Goal: Transaction & Acquisition: Book appointment/travel/reservation

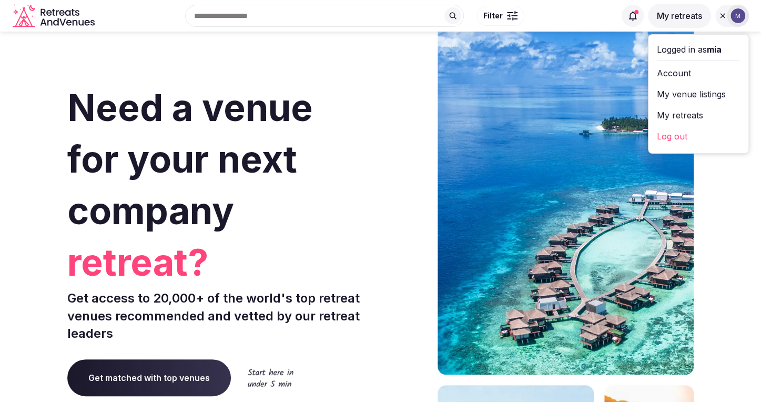
click at [682, 14] on button "My retreats" at bounding box center [679, 16] width 63 height 24
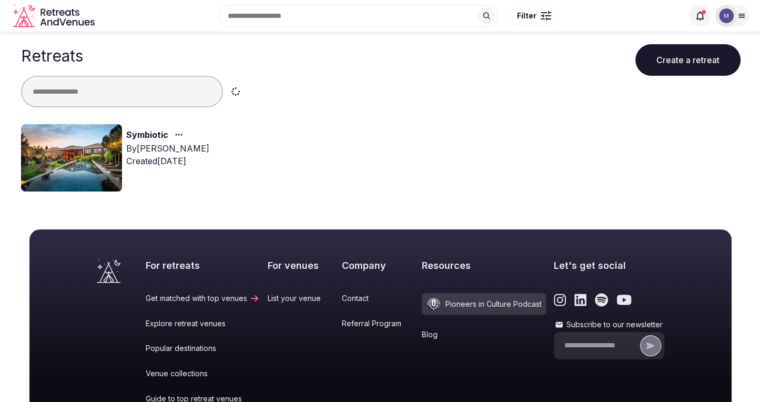
click at [146, 130] on link "Symbiotic" at bounding box center [147, 135] width 42 height 14
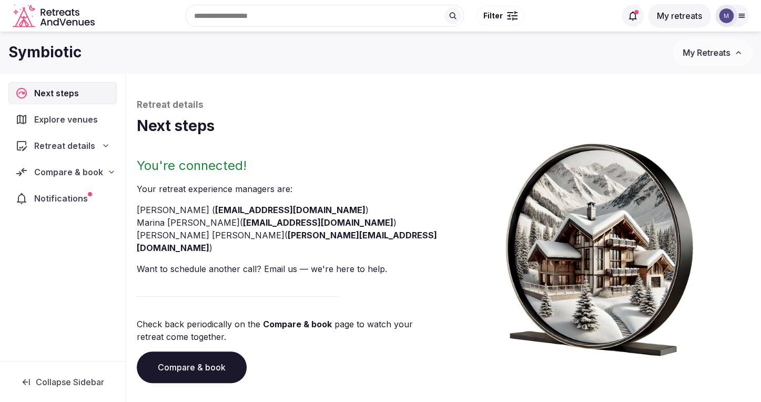
click at [85, 161] on div "Compare & book" at bounding box center [62, 172] width 108 height 22
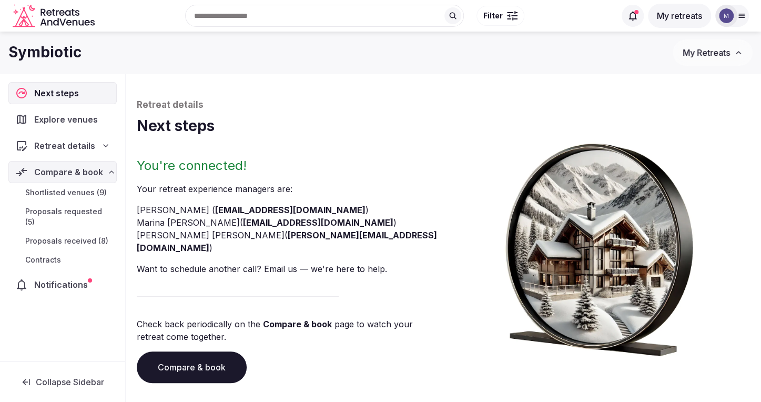
click at [72, 206] on span "Proposals requested (5)" at bounding box center [68, 216] width 87 height 21
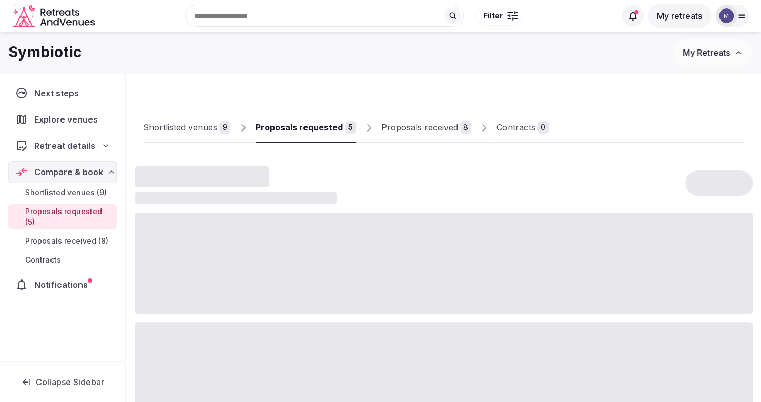
click at [70, 236] on span "Proposals received (8)" at bounding box center [66, 241] width 83 height 11
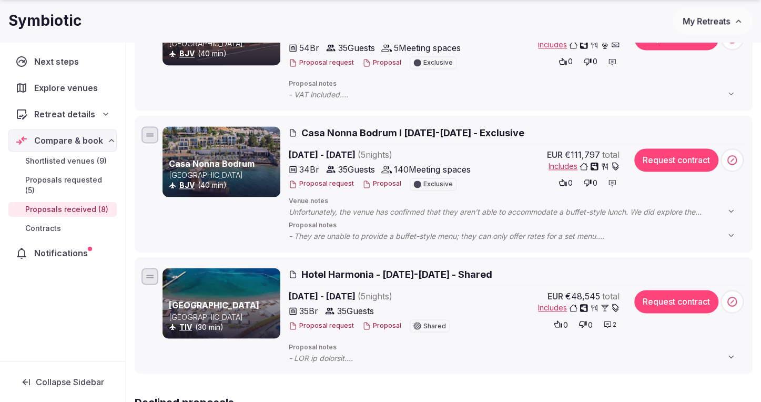
scroll to position [824, 0]
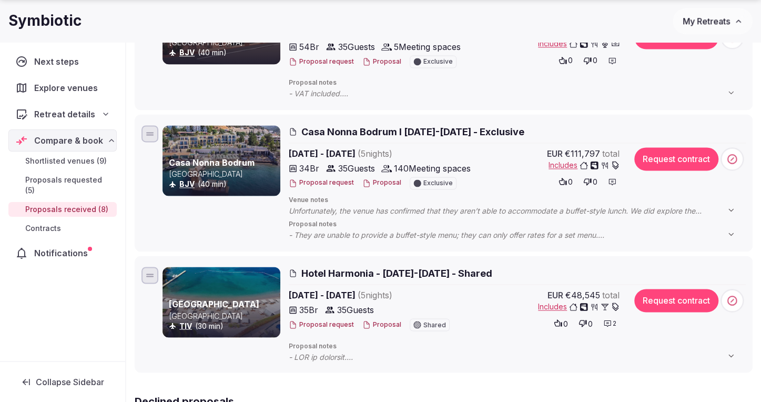
click at [352, 125] on span "Casa Nonna Bodrum l [DATE]-[DATE] - Exclusive" at bounding box center [412, 131] width 223 height 13
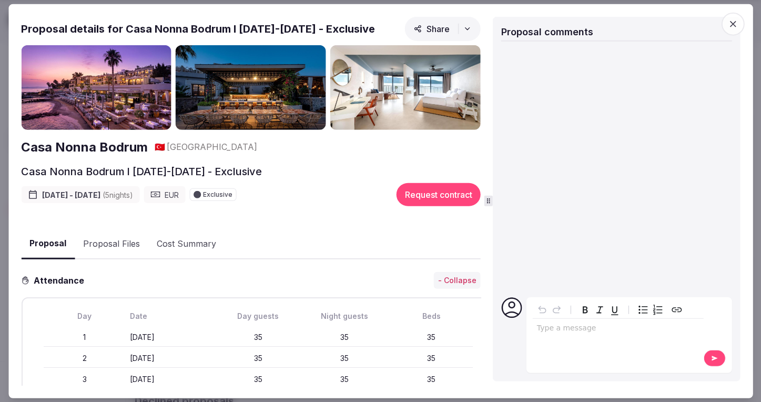
click at [130, 94] on img at bounding box center [96, 87] width 150 height 85
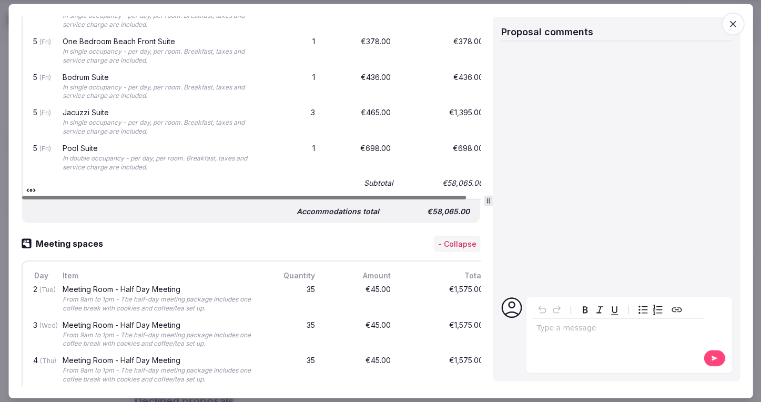
scroll to position [2139, 0]
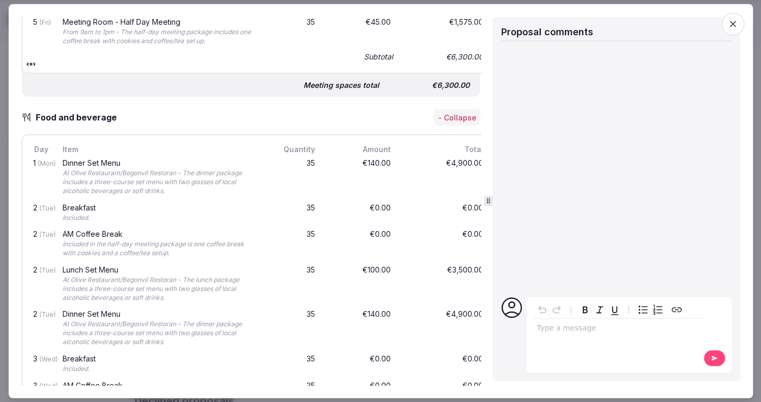
click at [729, 21] on icon "button" at bounding box center [732, 24] width 11 height 11
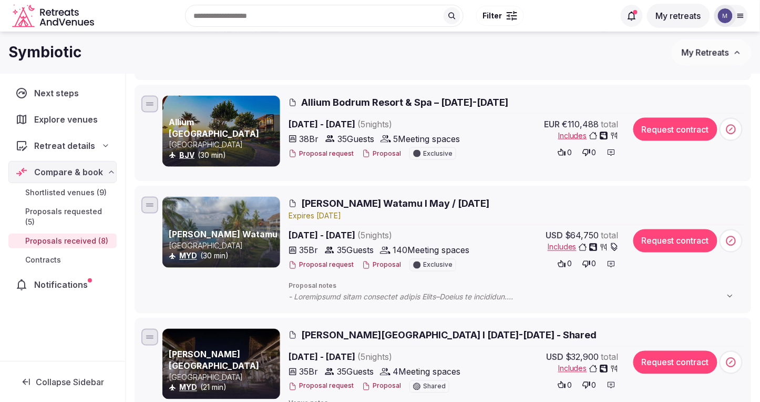
scroll to position [0, 0]
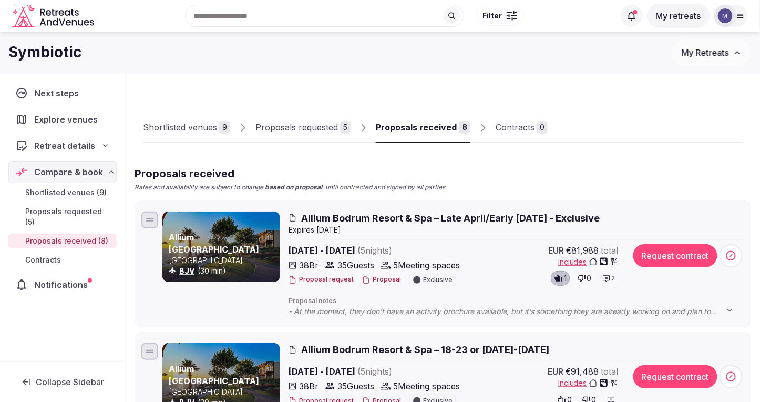
click at [204, 130] on div "Shortlisted venues" at bounding box center [180, 127] width 74 height 13
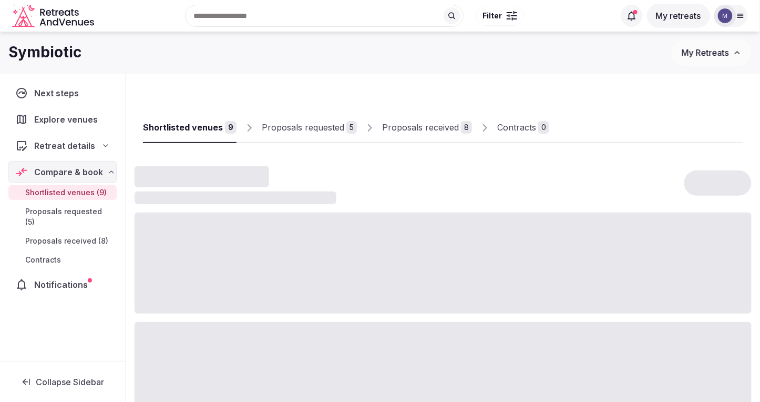
click at [281, 123] on div "Proposals requested" at bounding box center [303, 127] width 83 height 13
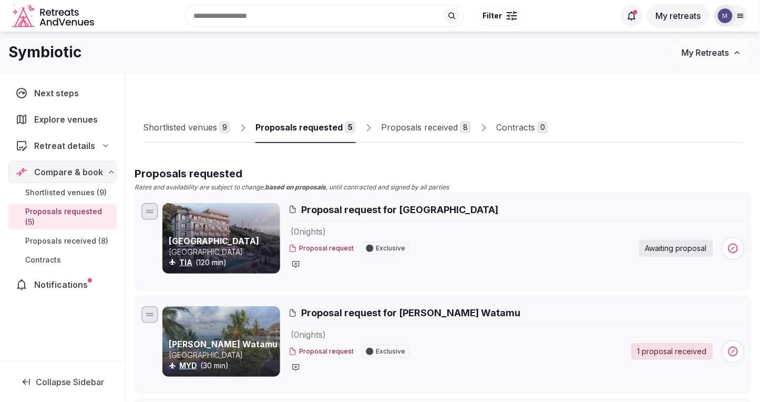
click at [197, 121] on div "Shortlisted venues" at bounding box center [180, 127] width 74 height 13
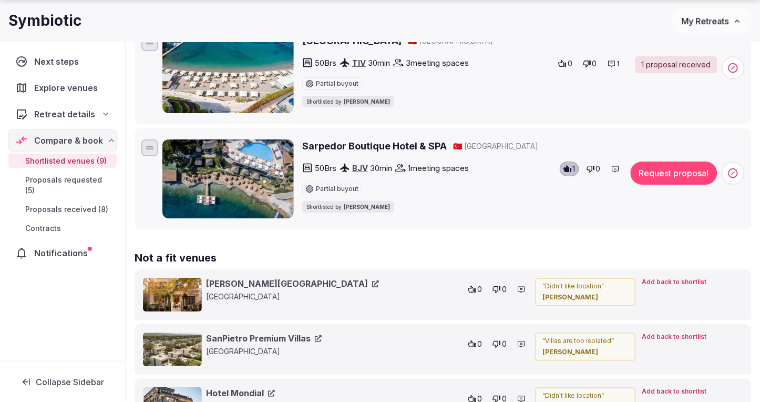
scroll to position [963, 0]
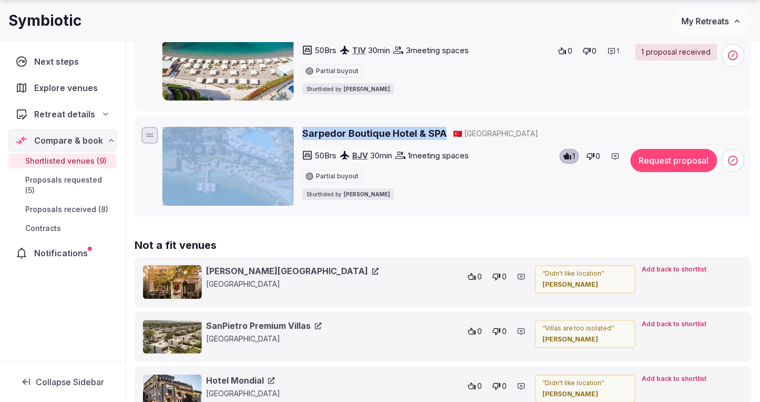
drag, startPoint x: 296, startPoint y: 141, endPoint x: 444, endPoint y: 141, distance: 148.2
click at [444, 141] on div "Sarpedor Boutique Hotel & SPA 🇹🇷 [GEOGRAPHIC_DATA] 50 Brs BJV 30 min 1 meeting …" at bounding box center [453, 166] width 582 height 79
copy div "Sarpedor Boutique Hotel & SPA"
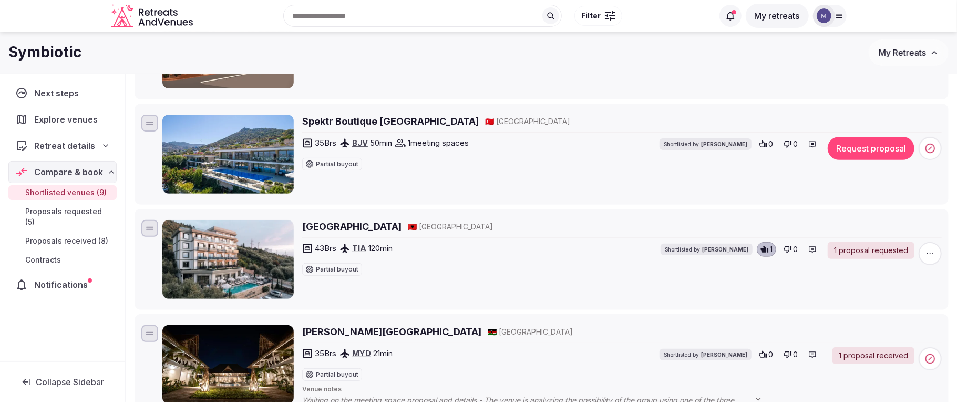
scroll to position [172, 0]
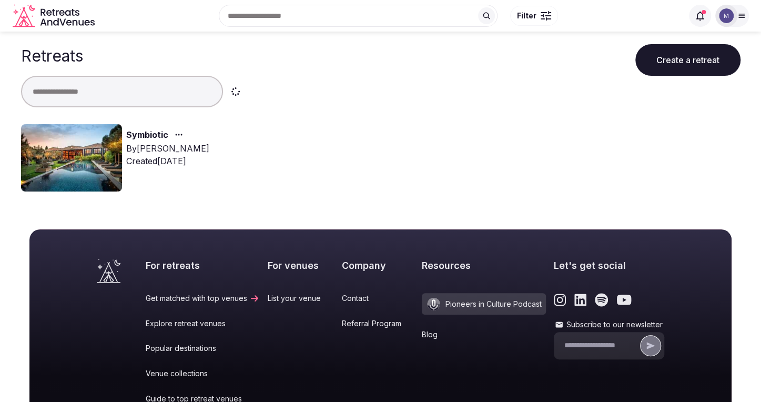
click at [145, 135] on link "Symbiotic" at bounding box center [147, 135] width 42 height 14
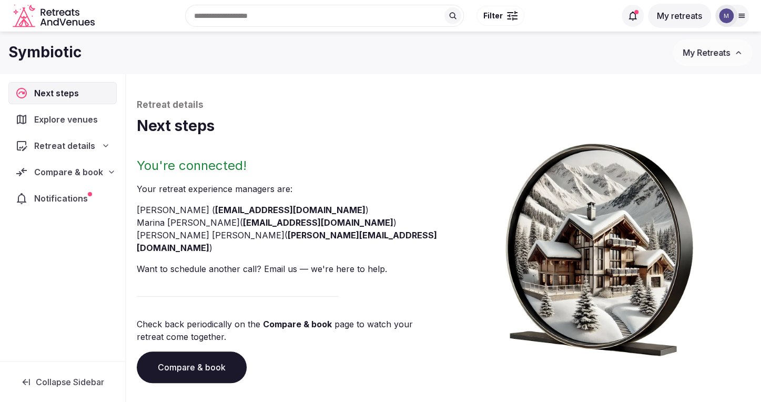
click at [88, 157] on nav "Next steps Explore venues Retreat details Compare & book Notifications" at bounding box center [62, 145] width 108 height 127
click at [88, 170] on span "Compare & book" at bounding box center [68, 172] width 69 height 13
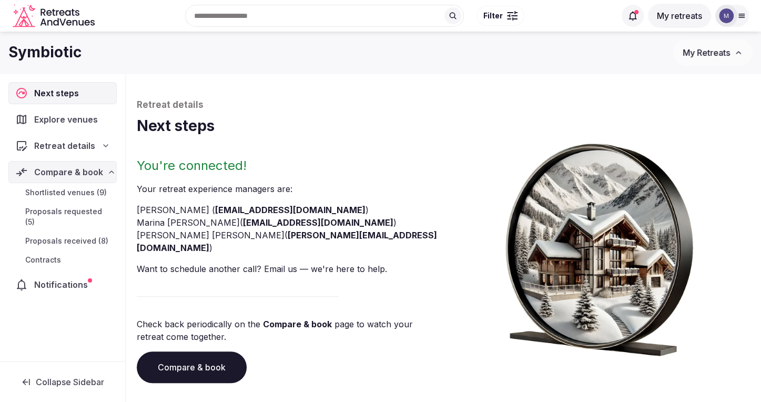
click at [90, 236] on span "Proposals received (8)" at bounding box center [66, 241] width 83 height 11
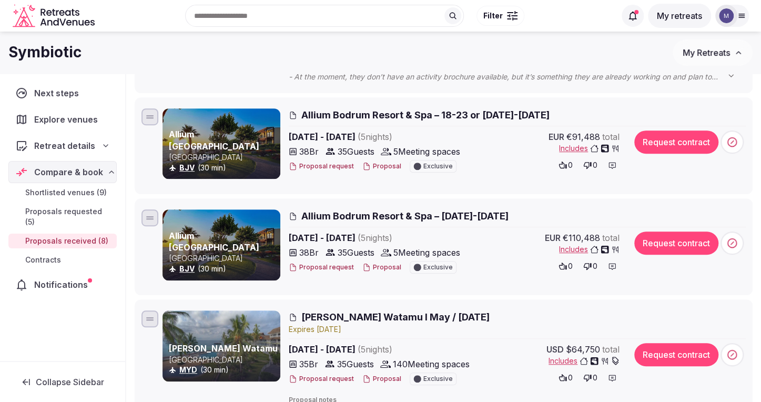
scroll to position [173, 0]
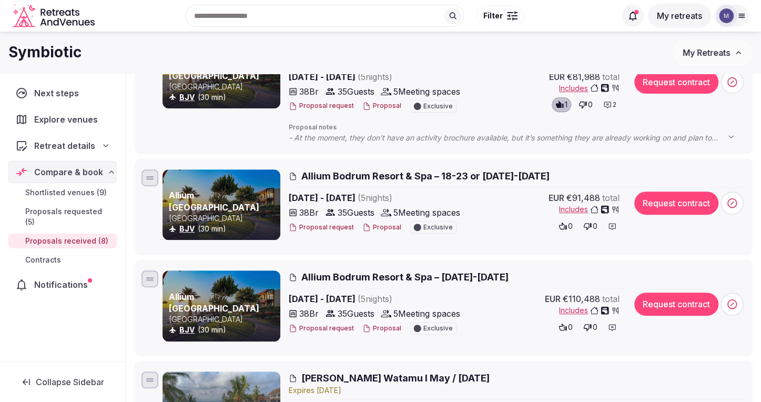
click at [346, 172] on span "Allium Bodrum Resort & Spa – 18-23 or [DATE]-[DATE]" at bounding box center [425, 175] width 248 height 13
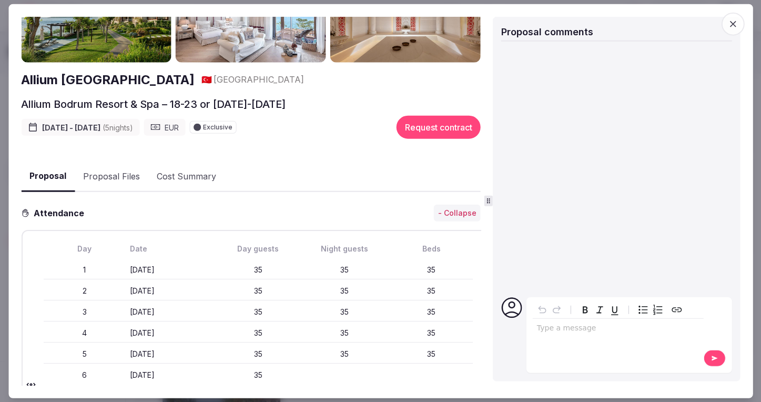
scroll to position [0, 0]
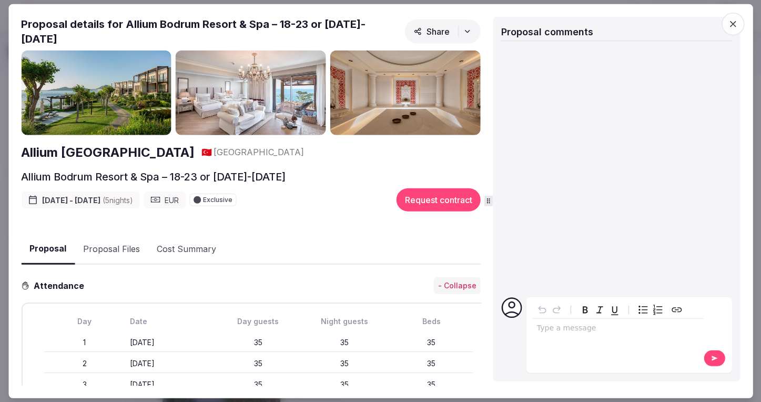
drag, startPoint x: 15, startPoint y: 149, endPoint x: 192, endPoint y: 156, distance: 177.8
click at [192, 156] on div "Proposal Proposal Proposal details for Allium Bodrum Resort & Spa – 18-23 or 25…" at bounding box center [380, 201] width 744 height 394
copy h2 "Allium [GEOGRAPHIC_DATA]"
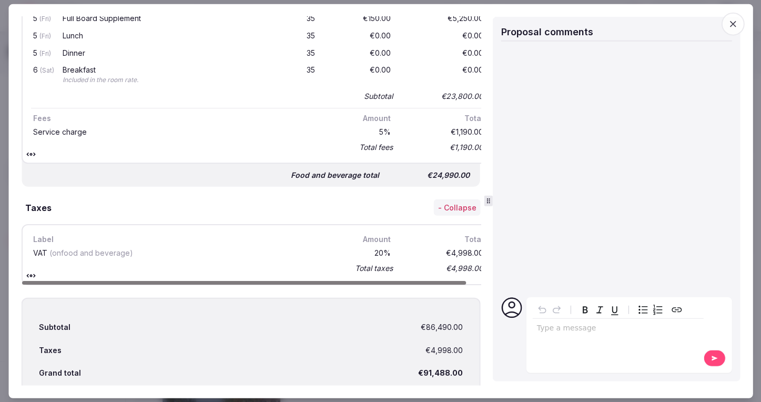
scroll to position [2212, 0]
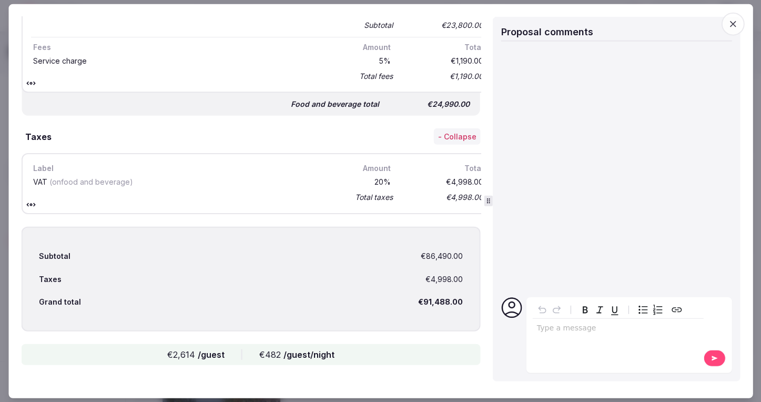
click at [733, 27] on icon "button" at bounding box center [732, 24] width 11 height 11
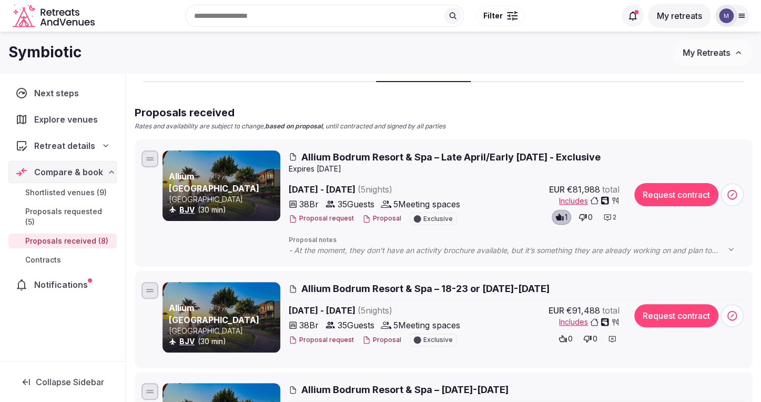
scroll to position [47, 0]
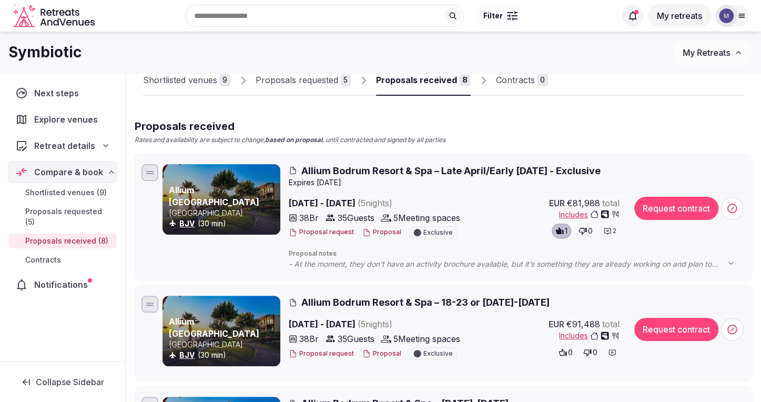
click at [324, 299] on span "Allium Bodrum Resort & Spa – 18-23 or [DATE]-[DATE]" at bounding box center [425, 301] width 248 height 13
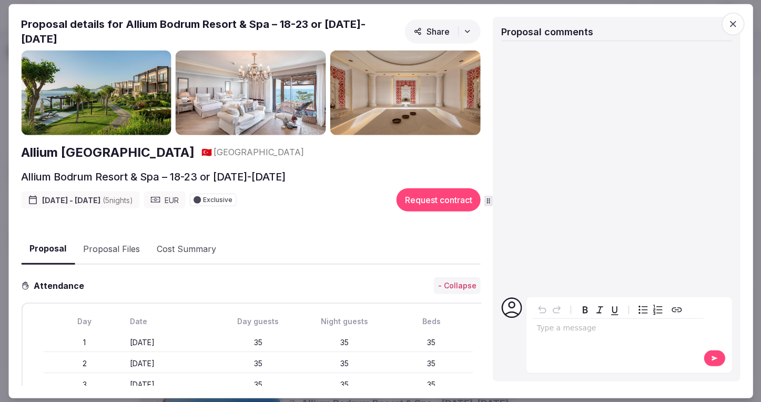
click at [116, 242] on button "Proposal Files" at bounding box center [112, 249] width 74 height 30
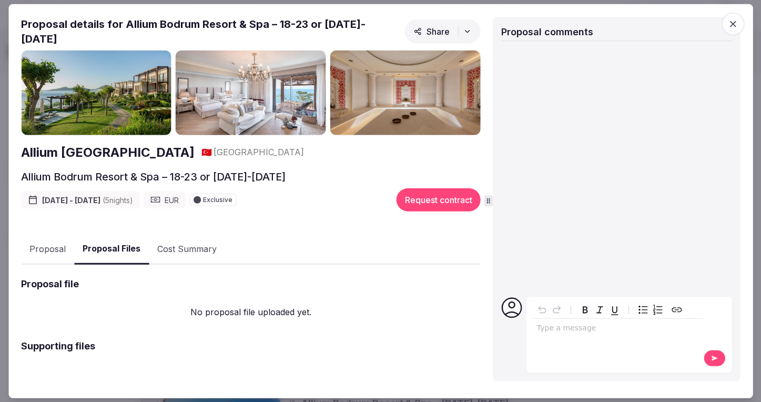
scroll to position [59, 0]
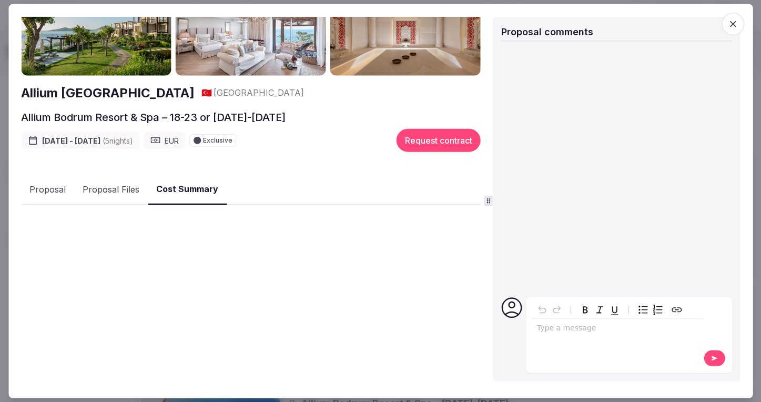
click at [176, 185] on button "Cost Summary" at bounding box center [187, 189] width 79 height 31
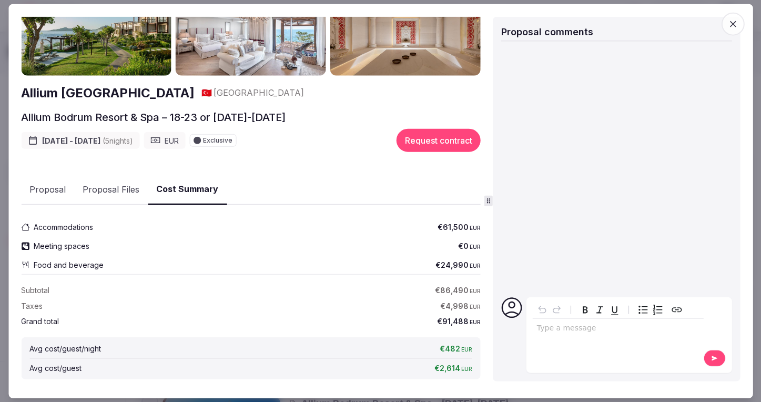
scroll to position [108, 0]
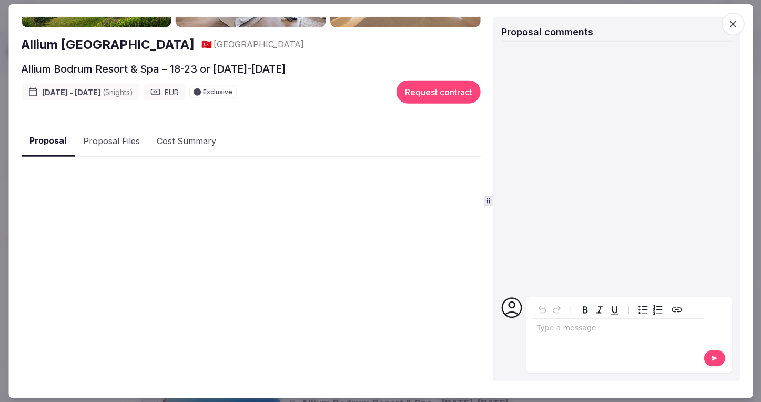
click at [34, 137] on button "Proposal" at bounding box center [48, 141] width 54 height 31
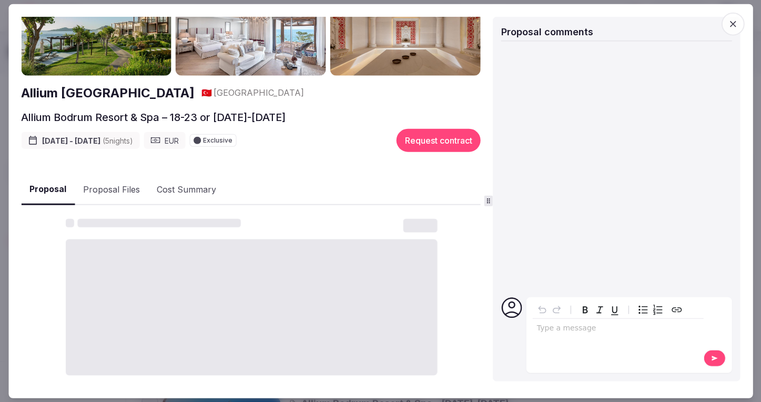
click at [52, 182] on button "Proposal" at bounding box center [48, 189] width 54 height 31
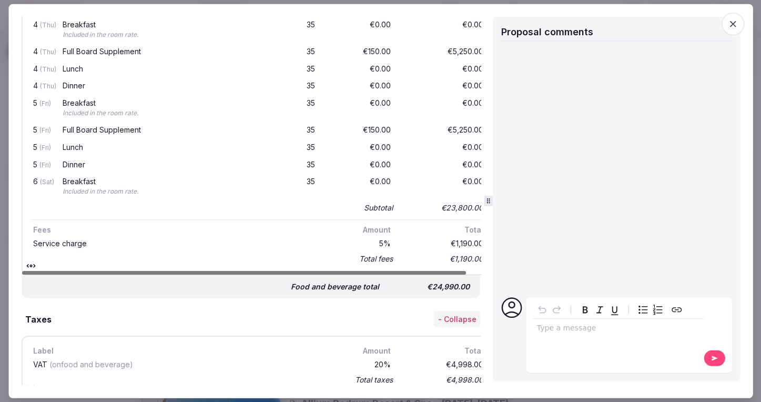
scroll to position [2212, 0]
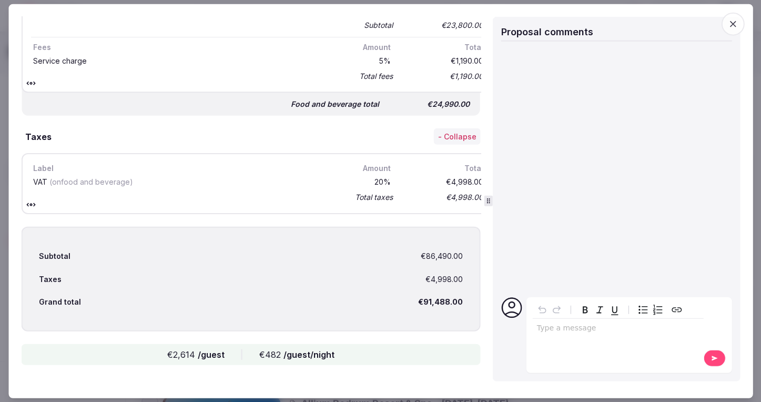
click at [736, 24] on icon "button" at bounding box center [732, 24] width 11 height 11
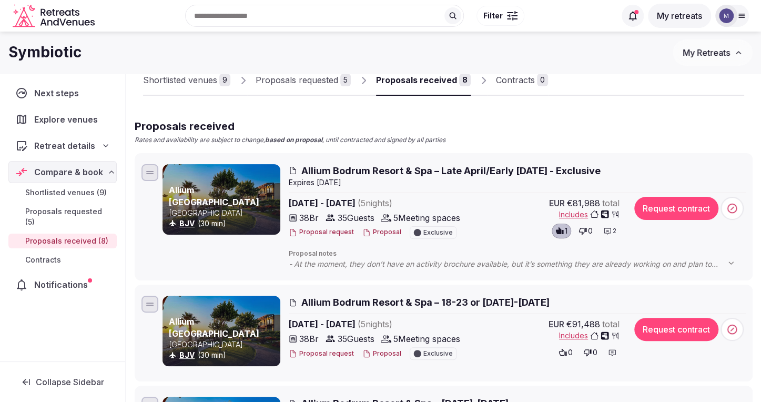
click at [333, 201] on span "Apr 28th - May 3rd, 2026 ( 5 night s )" at bounding box center [381, 203] width 185 height 13
click at [323, 171] on span "Allium Bodrum Resort & Spa – Late April/Early [DATE] - Exclusive" at bounding box center [450, 170] width 299 height 13
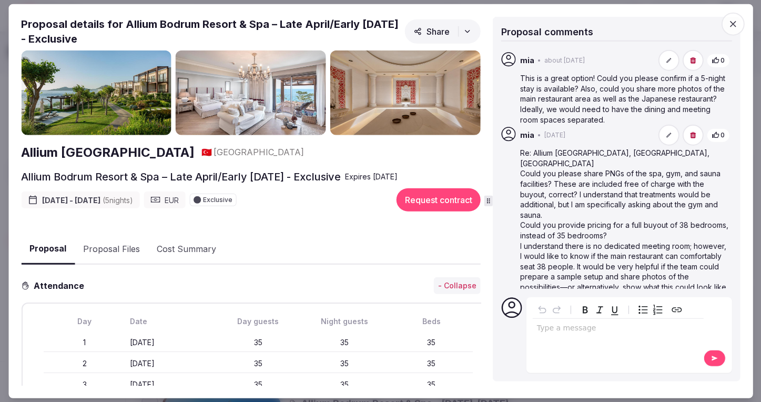
click at [91, 177] on h2 "Allium Bodrum Resort & Spa – Late April/Early [DATE] - Exclusive" at bounding box center [181, 176] width 320 height 15
click at [91, 156] on h2 "Allium [GEOGRAPHIC_DATA]" at bounding box center [107, 152] width 173 height 18
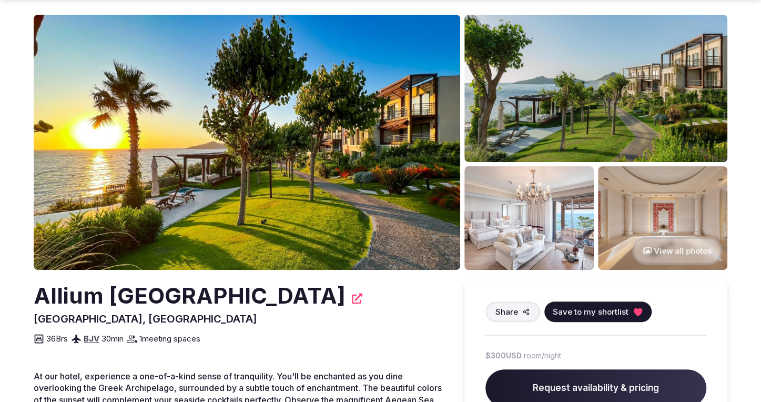
scroll to position [58, 0]
